Goal: Manage account settings

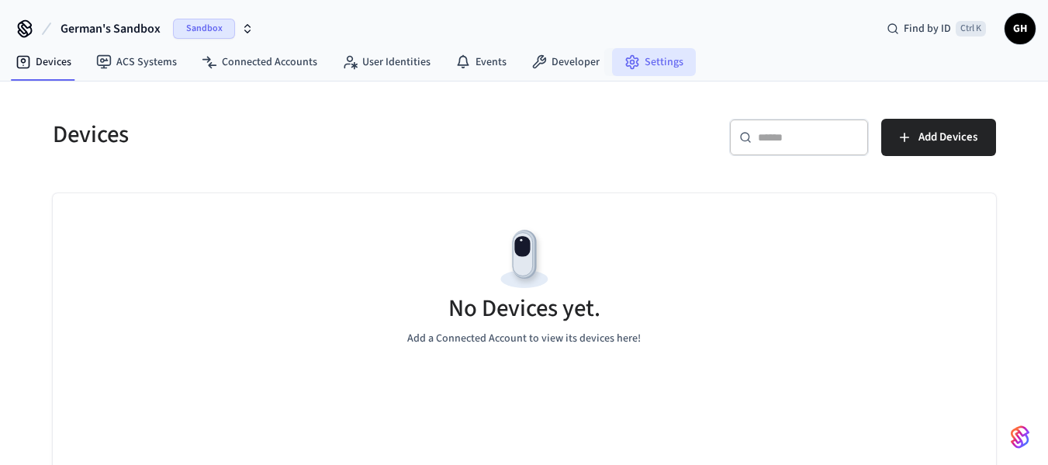
click at [664, 61] on link "Settings" at bounding box center [654, 62] width 84 height 28
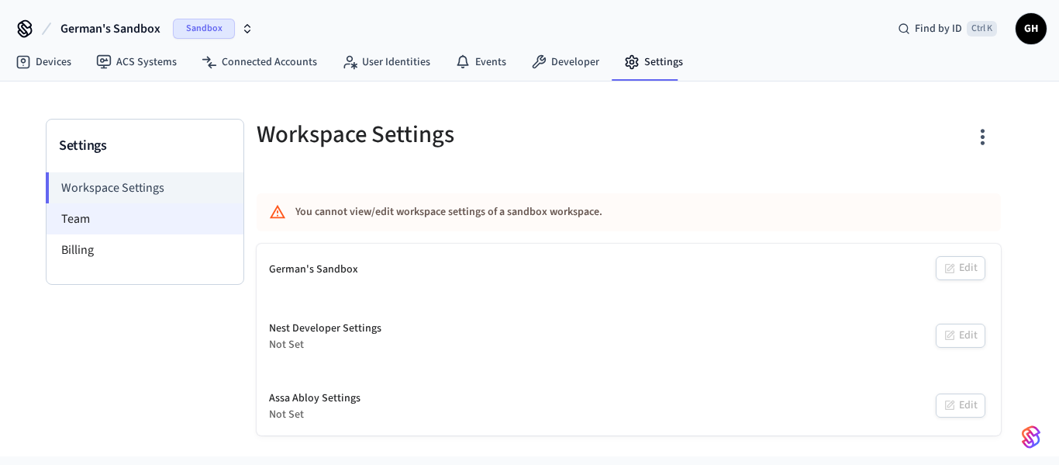
click at [94, 219] on li "Team" at bounding box center [145, 218] width 197 height 31
click at [103, 189] on li "Workspace Settings" at bounding box center [145, 187] width 198 height 31
click at [78, 219] on li "Team" at bounding box center [145, 218] width 197 height 31
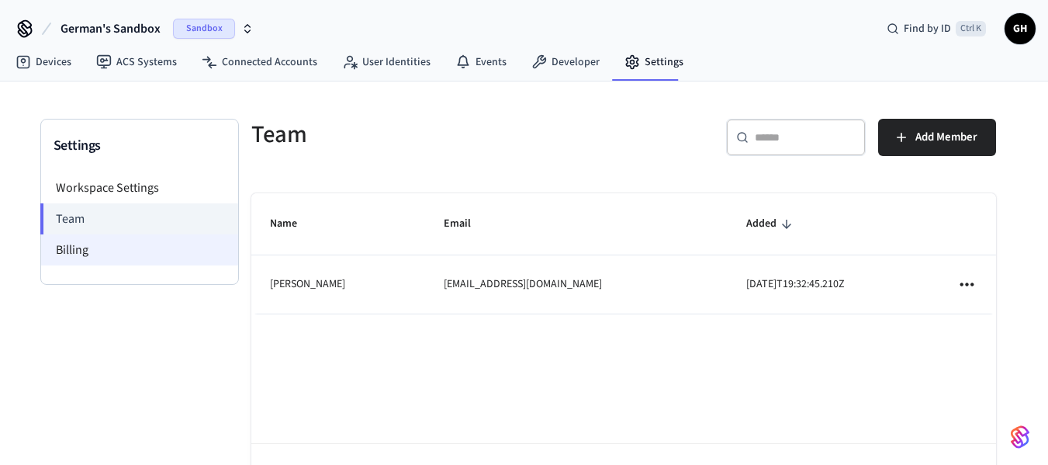
click at [89, 240] on li "Billing" at bounding box center [139, 249] width 197 height 31
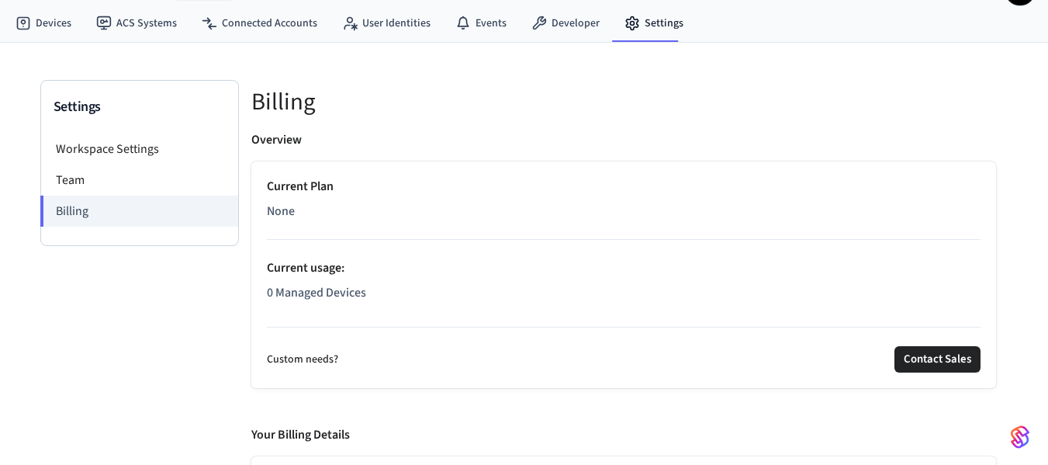
scroll to position [154, 0]
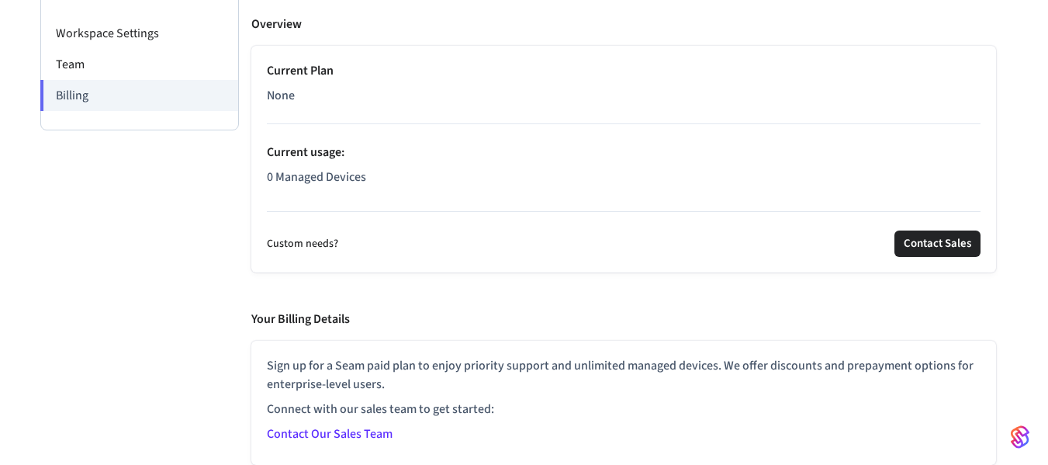
click at [335, 430] on link "Contact Our Sales Team" at bounding box center [330, 433] width 126 height 17
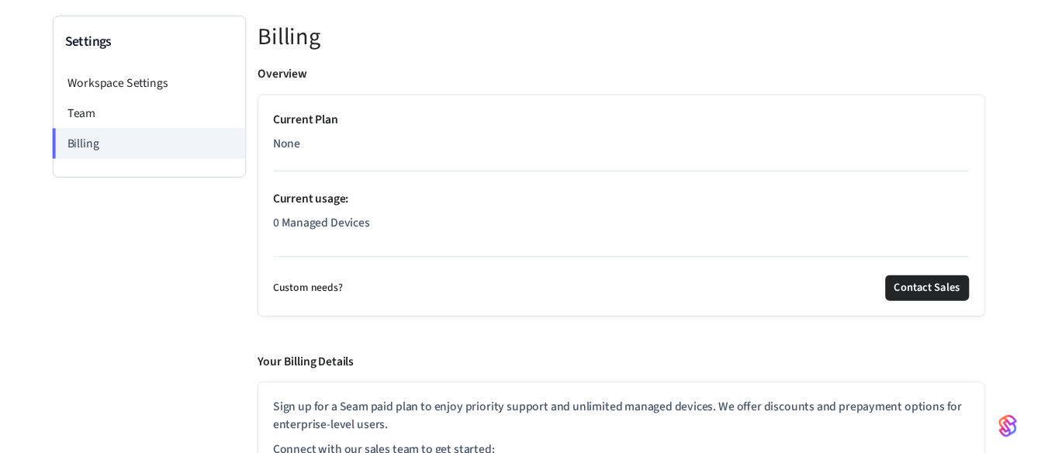
scroll to position [0, 0]
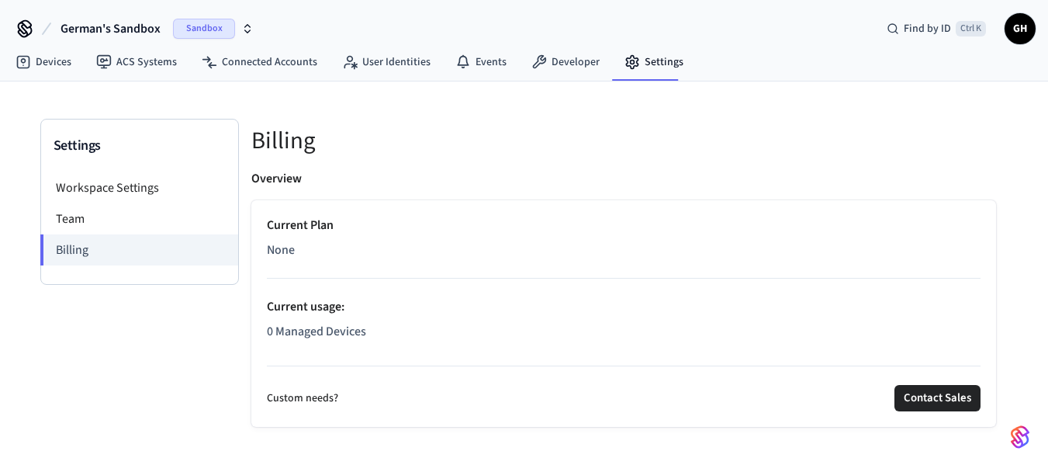
click at [27, 23] on icon at bounding box center [24, 28] width 25 height 25
click at [24, 30] on icon at bounding box center [25, 27] width 12 height 12
click at [83, 29] on span "German's Sandbox" at bounding box center [110, 28] width 100 height 19
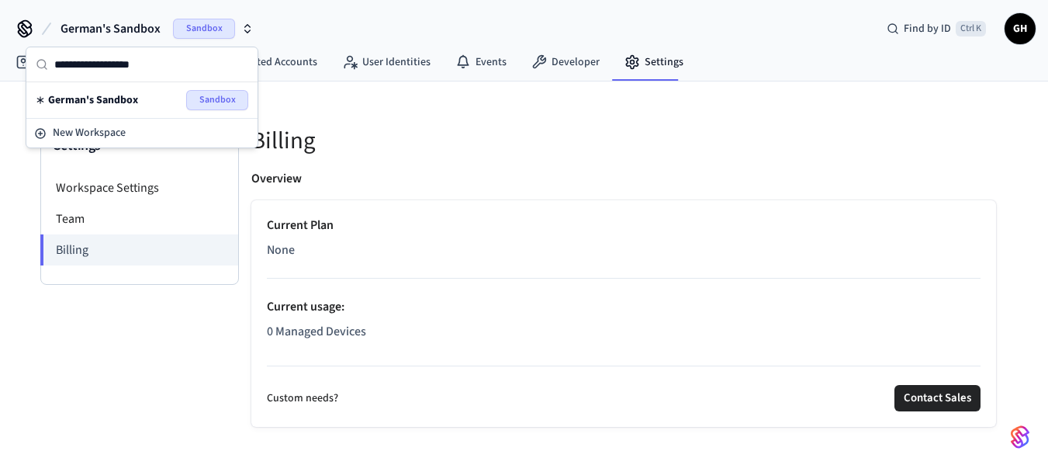
click at [223, 100] on span "Sandbox" at bounding box center [217, 100] width 62 height 20
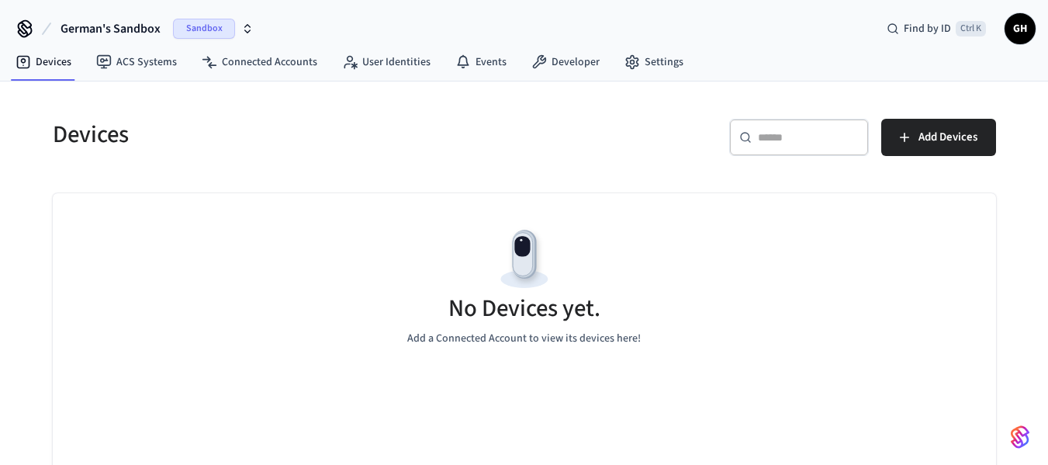
click at [1016, 37] on span "GH" at bounding box center [1020, 29] width 28 height 28
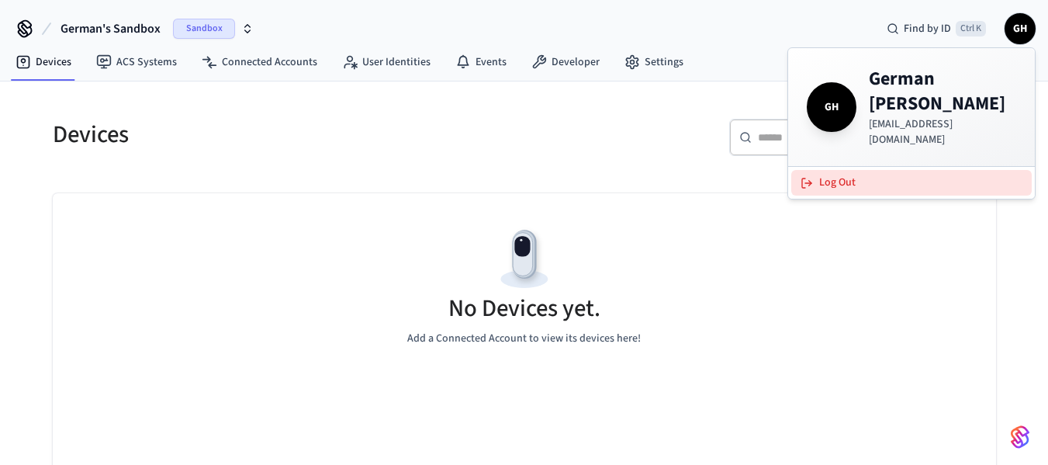
click at [807, 177] on icon at bounding box center [806, 183] width 12 height 12
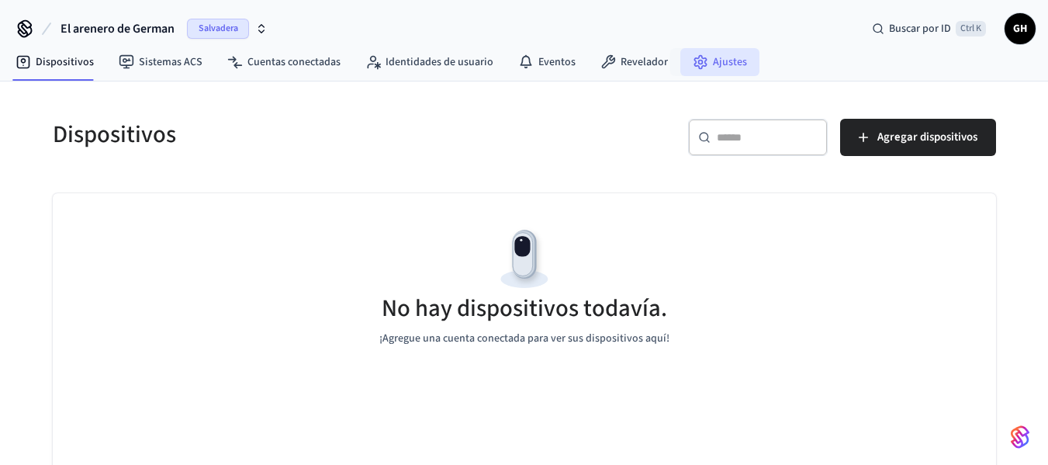
click at [713, 59] on font "Ajustes" at bounding box center [730, 62] width 34 height 16
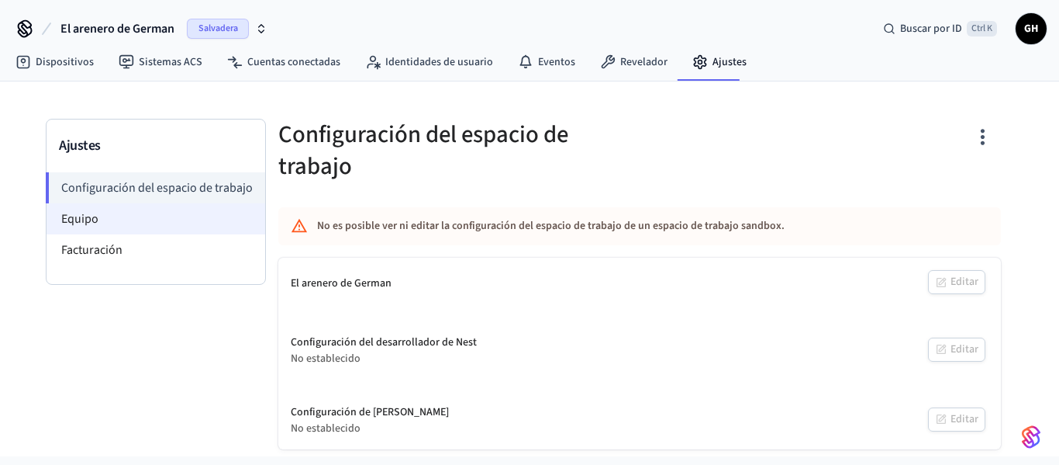
click at [82, 222] on font "Equipo" at bounding box center [79, 218] width 37 height 17
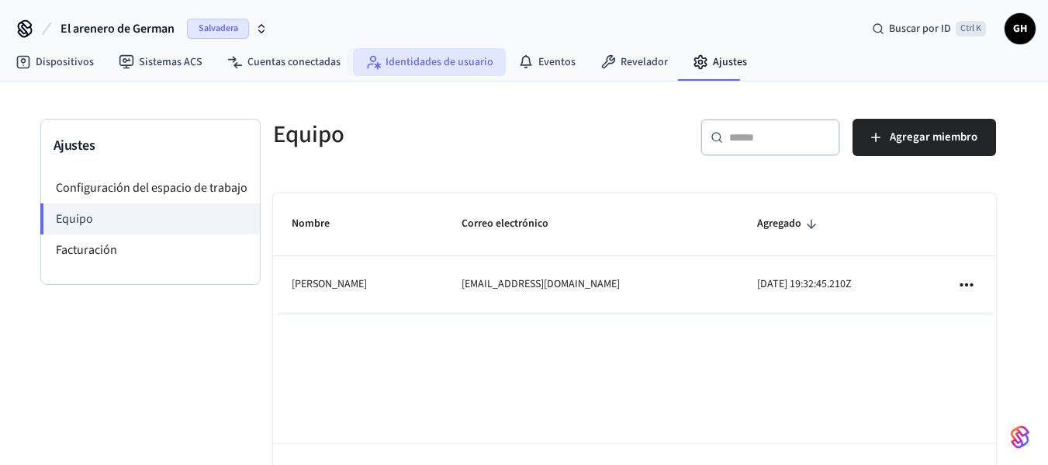
click at [419, 64] on font "Identidades de usuario" at bounding box center [439, 62] width 108 height 16
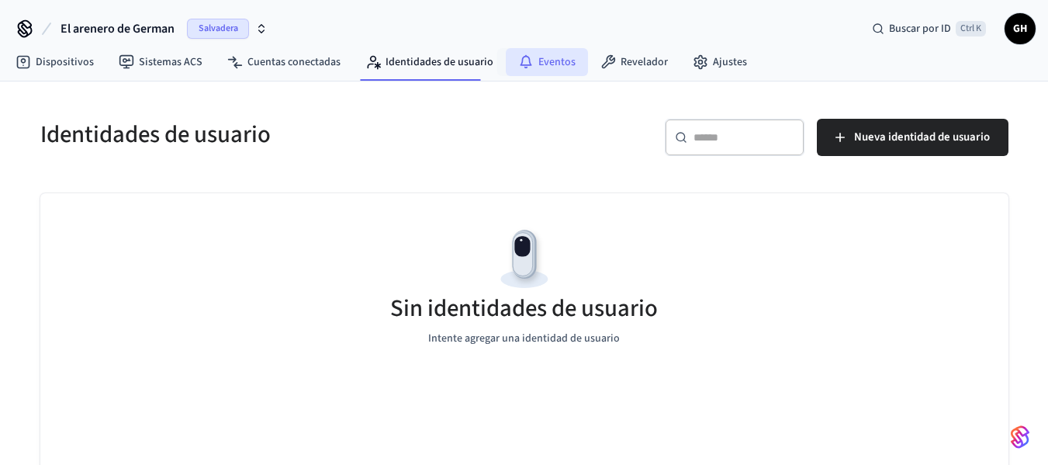
click at [559, 64] on font "Eventos" at bounding box center [556, 62] width 37 height 16
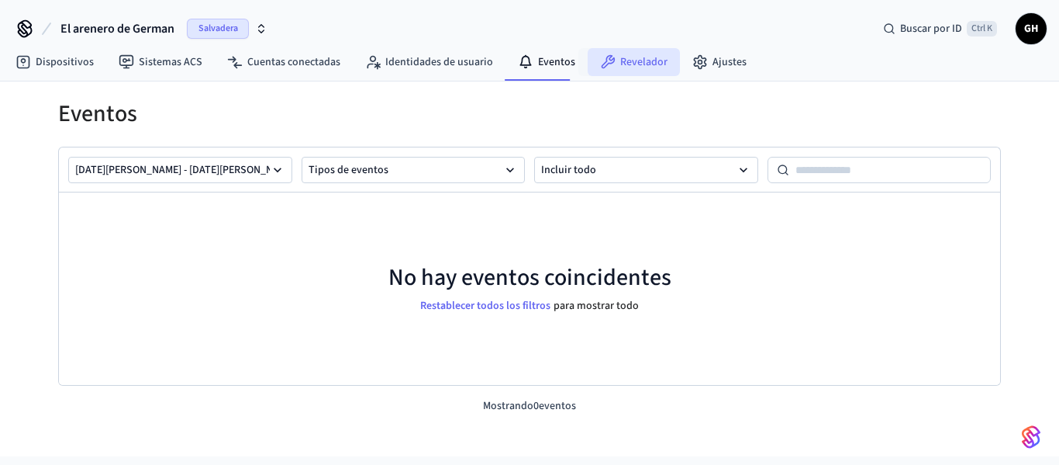
click at [652, 63] on font "Revelador" at bounding box center [643, 62] width 47 height 16
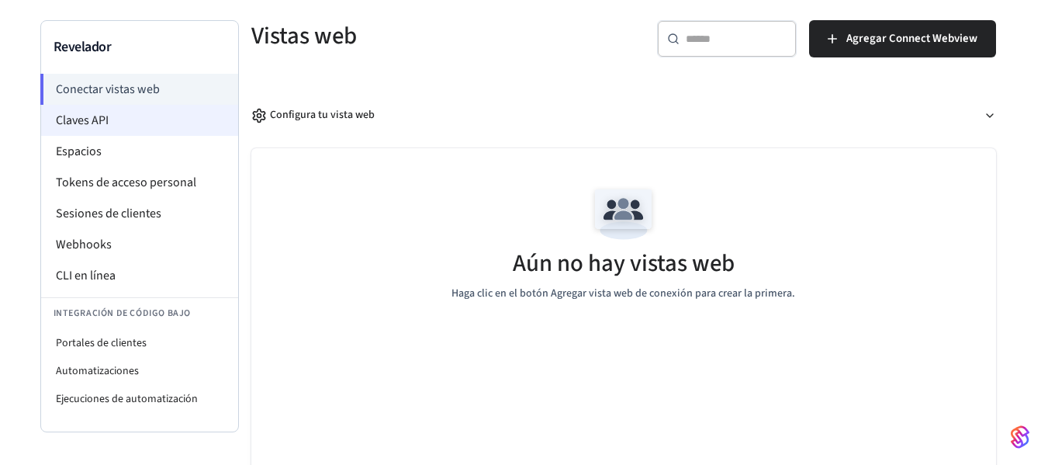
scroll to position [107, 0]
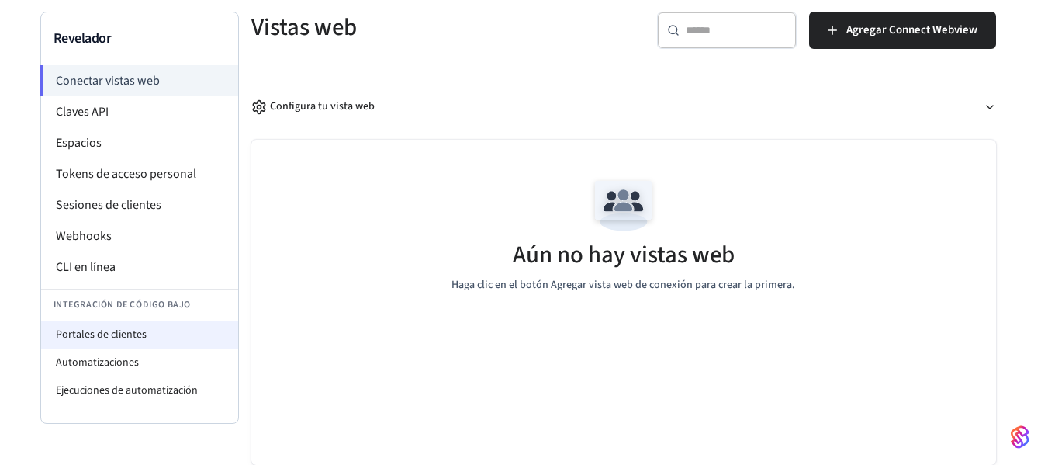
click at [116, 336] on font "Portales de clientes" at bounding box center [101, 335] width 91 height 16
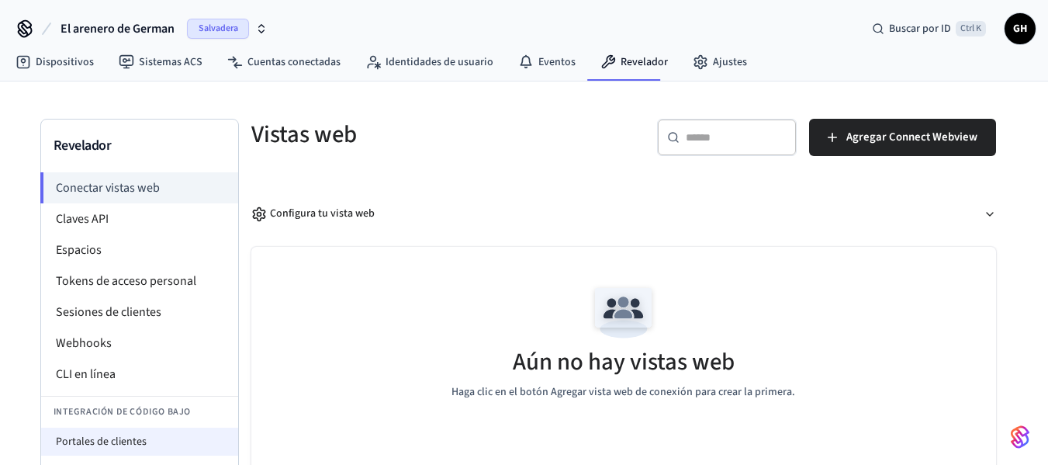
select select "**********"
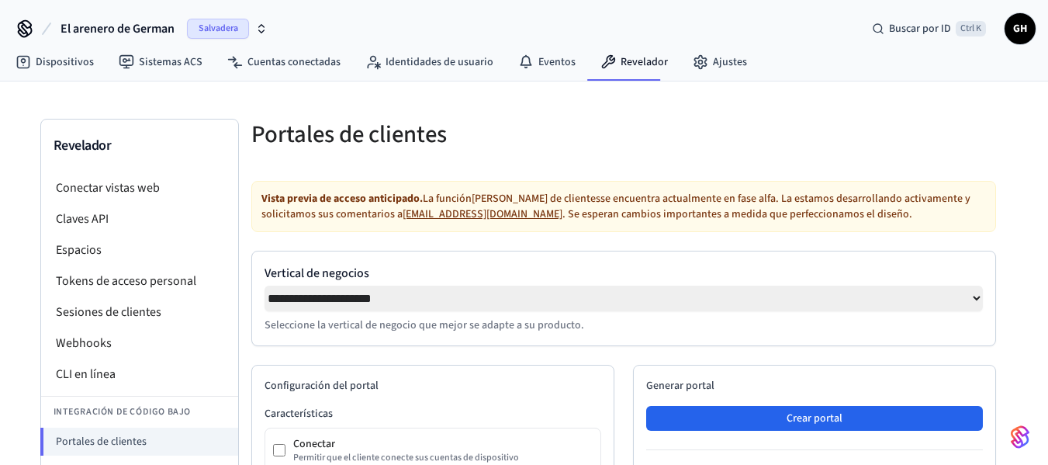
click at [414, 215] on font "support@seam.co" at bounding box center [483, 214] width 160 height 16
click at [53, 65] on font "Dispositivos" at bounding box center [65, 62] width 58 height 16
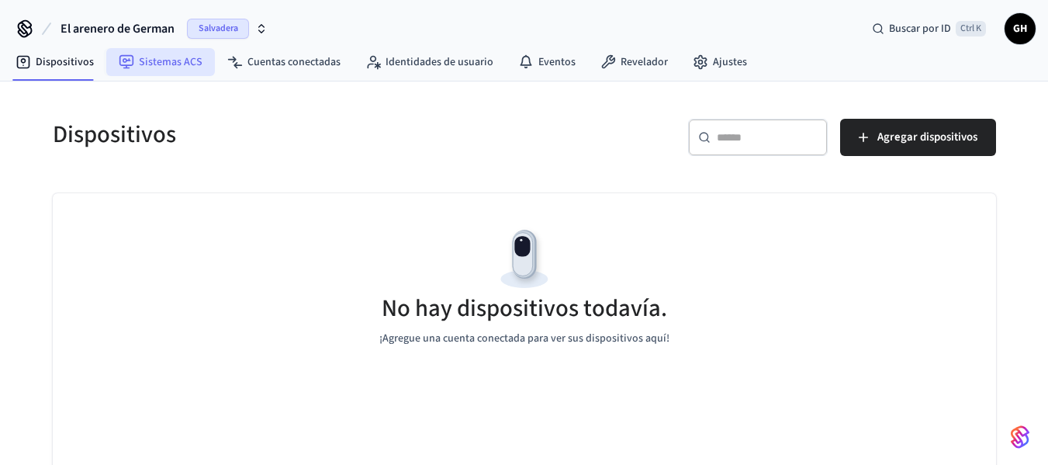
click at [153, 52] on link "Sistemas ACS" at bounding box center [160, 62] width 109 height 28
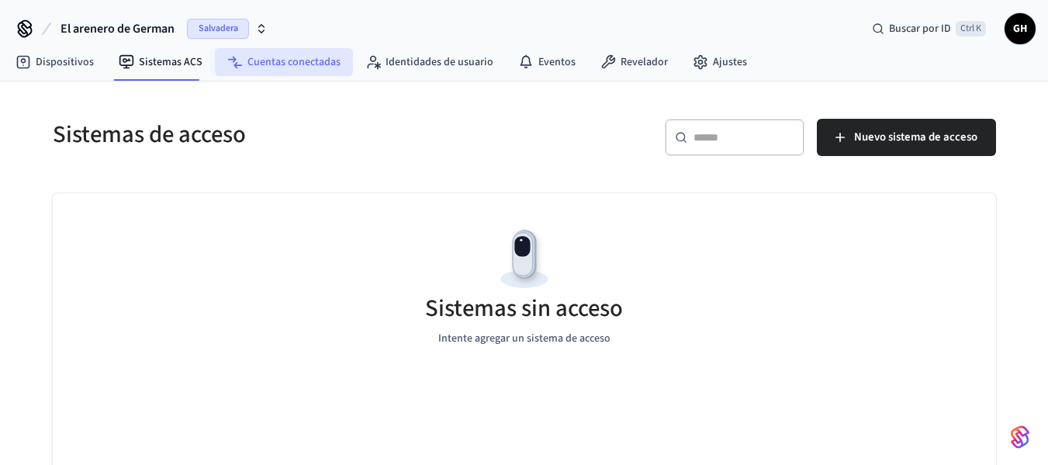
click at [313, 67] on font "Cuentas conectadas" at bounding box center [293, 62] width 93 height 16
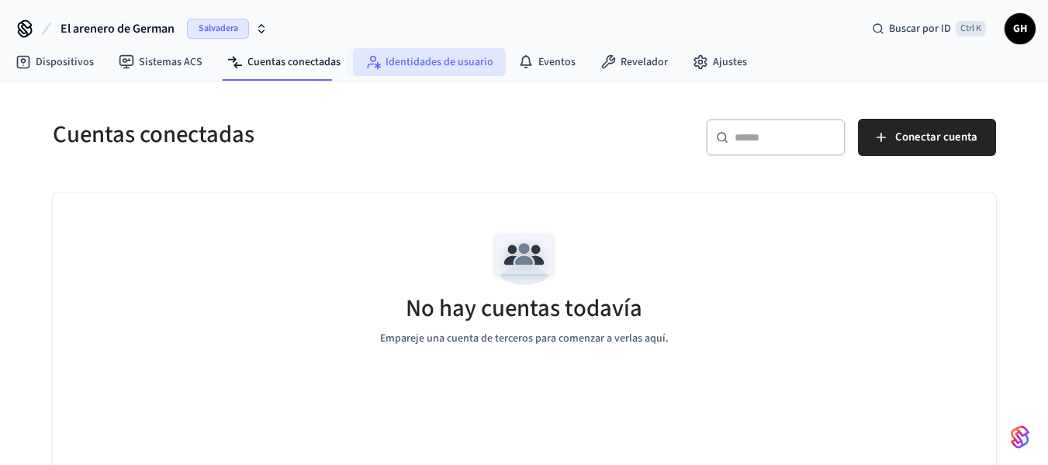
click at [456, 66] on font "Identidades de usuario" at bounding box center [439, 62] width 108 height 16
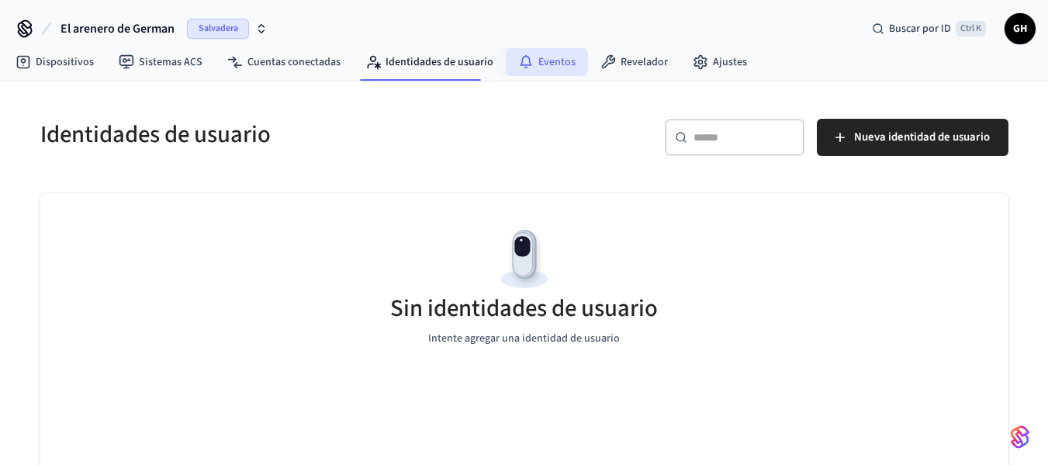
click at [556, 66] on font "Eventos" at bounding box center [556, 62] width 37 height 16
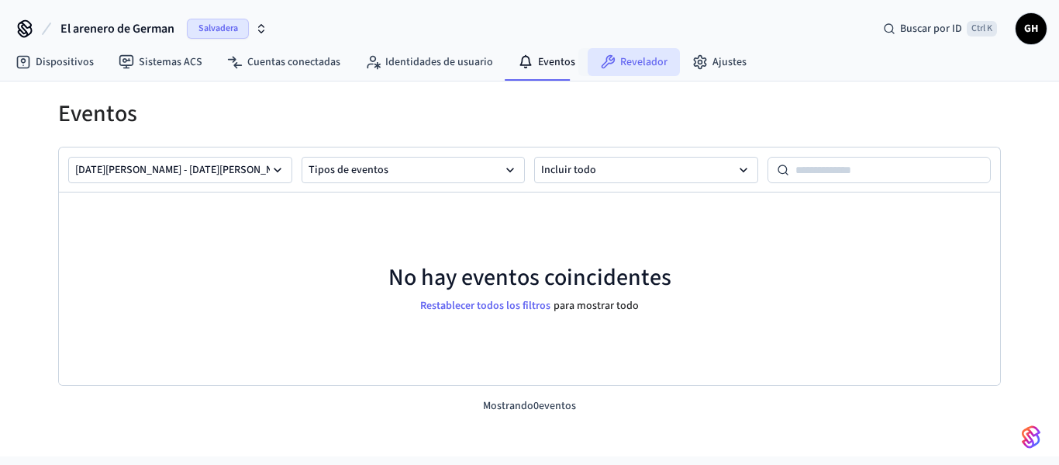
click at [645, 58] on font "Revelador" at bounding box center [643, 62] width 47 height 16
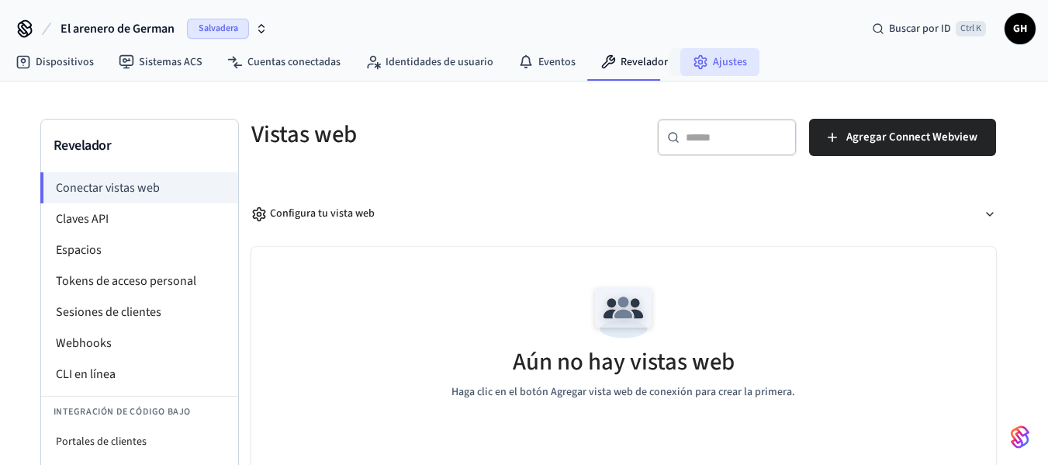
click at [715, 67] on font "Ajustes" at bounding box center [730, 62] width 34 height 16
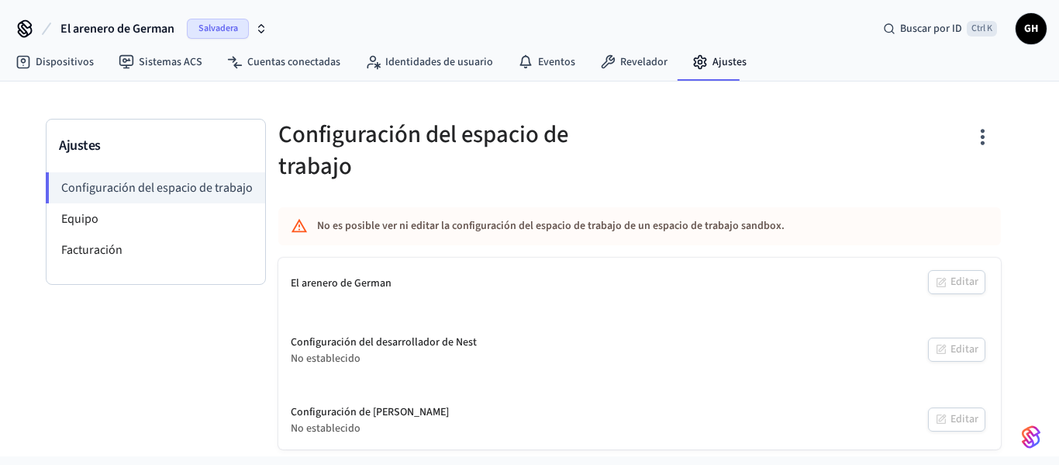
click at [1036, 33] on font "GH" at bounding box center [1032, 29] width 14 height 16
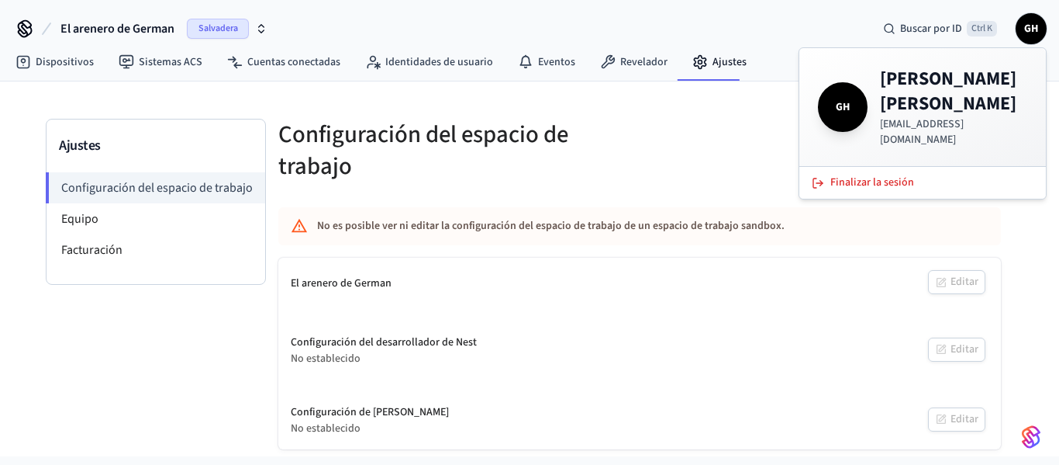
click at [88, 29] on font "El arenero de German" at bounding box center [117, 28] width 114 height 17
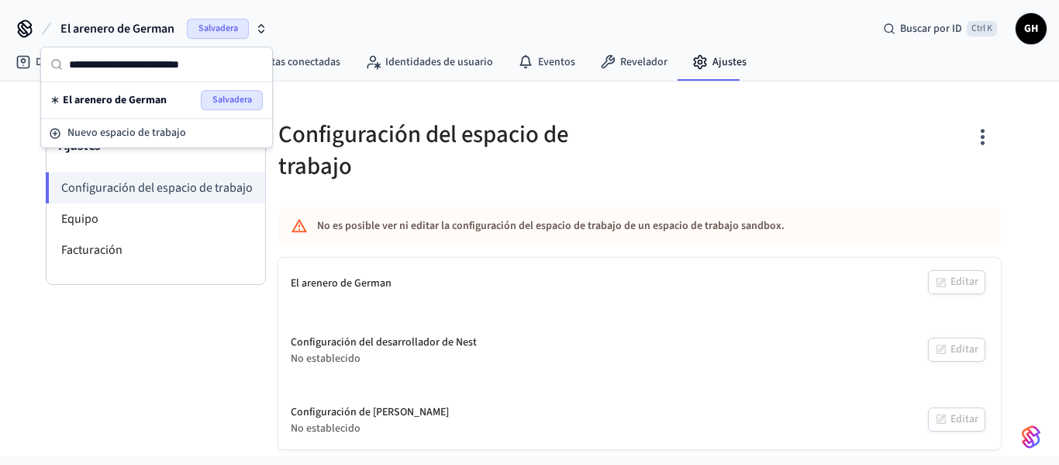
click at [31, 29] on icon at bounding box center [25, 32] width 13 height 10
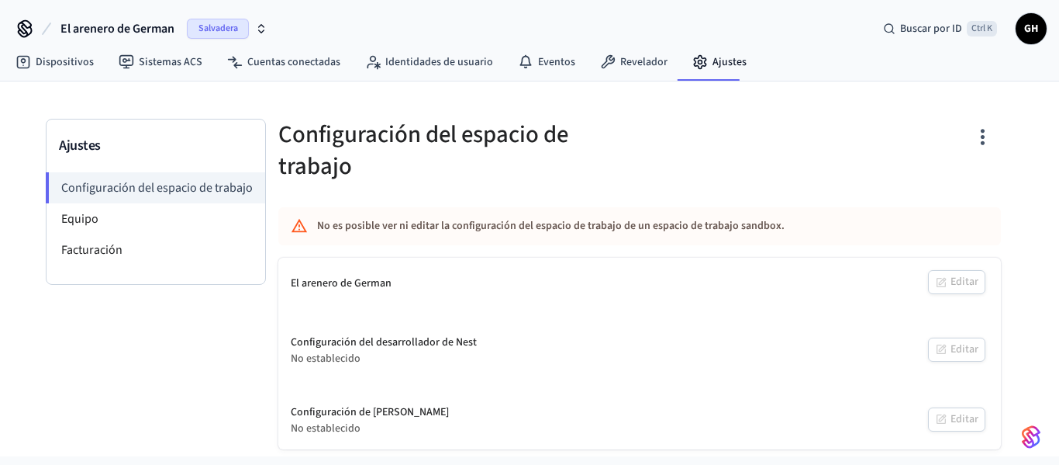
click at [28, 29] on icon at bounding box center [24, 28] width 25 height 25
click at [102, 30] on font "El arenero de German" at bounding box center [117, 28] width 114 height 17
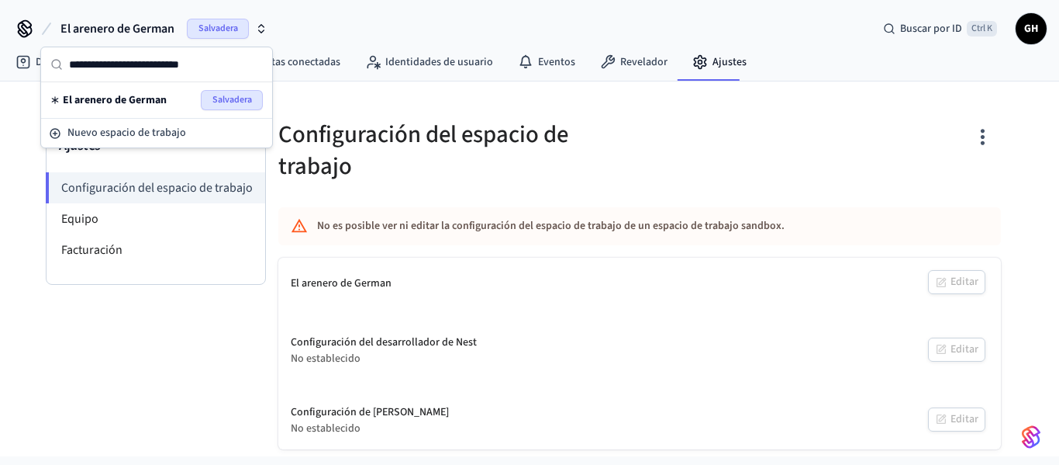
click at [117, 97] on font "El arenero de German" at bounding box center [115, 100] width 104 height 16
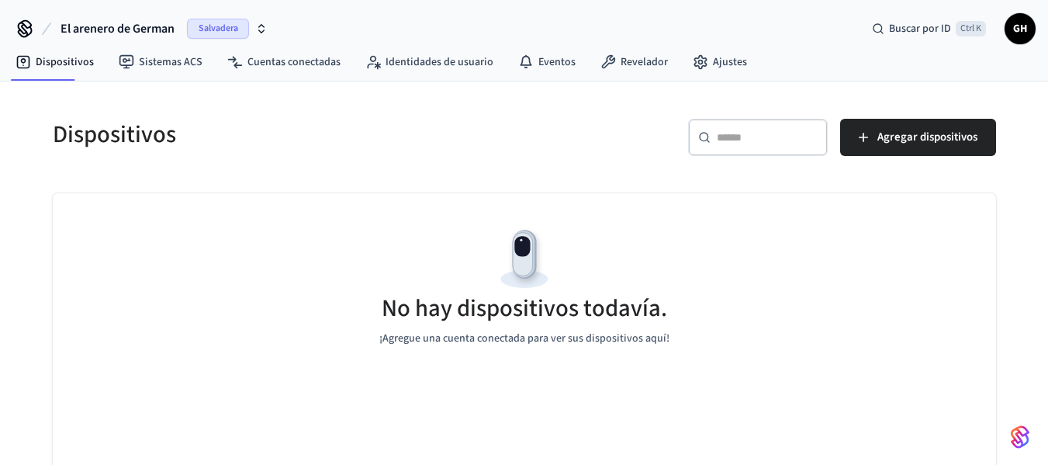
click at [952, 233] on div "No hay dispositivos todavía. ¡Agregue una cuenta conectada para ver sus disposi…" at bounding box center [524, 285] width 943 height 185
click at [1013, 24] on font "GH" at bounding box center [1020, 29] width 14 height 16
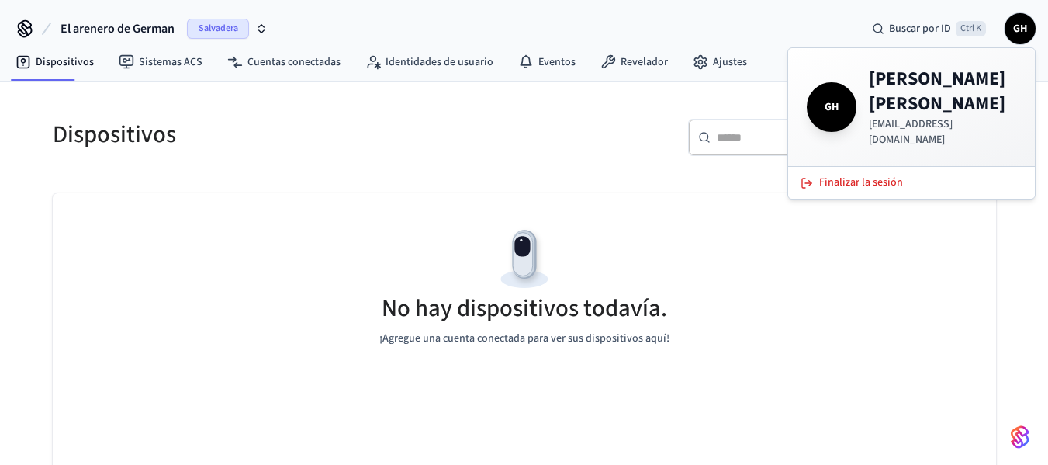
click at [728, 264] on div "No hay dispositivos todavía. ¡Agregue una cuenta conectada para ver sus disposi…" at bounding box center [524, 285] width 943 height 185
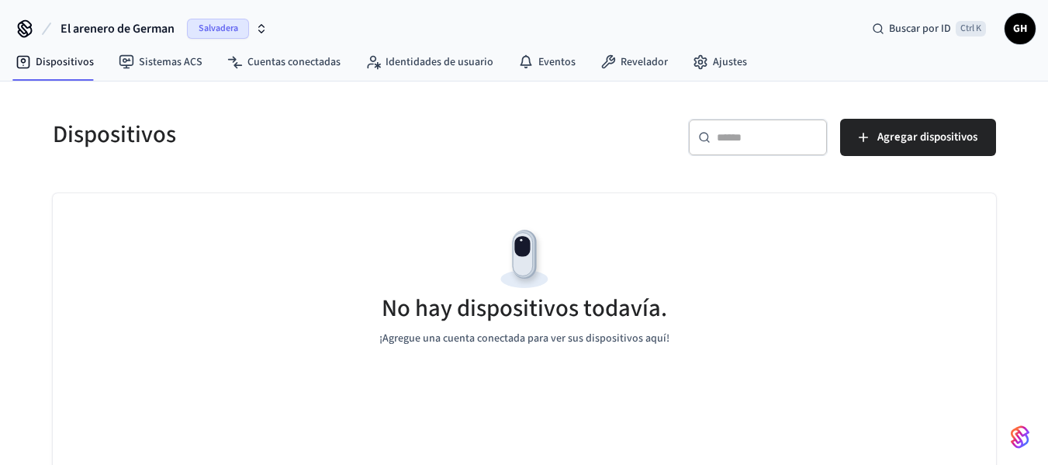
click at [123, 28] on font "El arenero de German" at bounding box center [117, 28] width 114 height 17
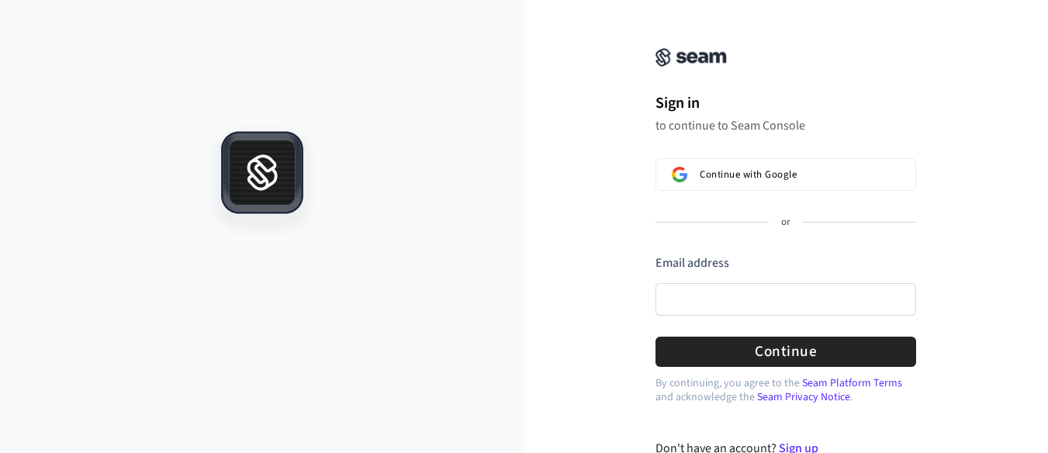
drag, startPoint x: 697, startPoint y: 117, endPoint x: 693, endPoint y: 73, distance: 44.5
click at [696, 116] on div "Sign in to continue to Seam Console" at bounding box center [785, 113] width 261 height 42
click at [698, 55] on img at bounding box center [690, 57] width 71 height 19
click at [229, 154] on icon at bounding box center [262, 172] width 78 height 78
click at [240, 160] on icon at bounding box center [262, 159] width 66 height 2
